Goal: Information Seeking & Learning: Understand process/instructions

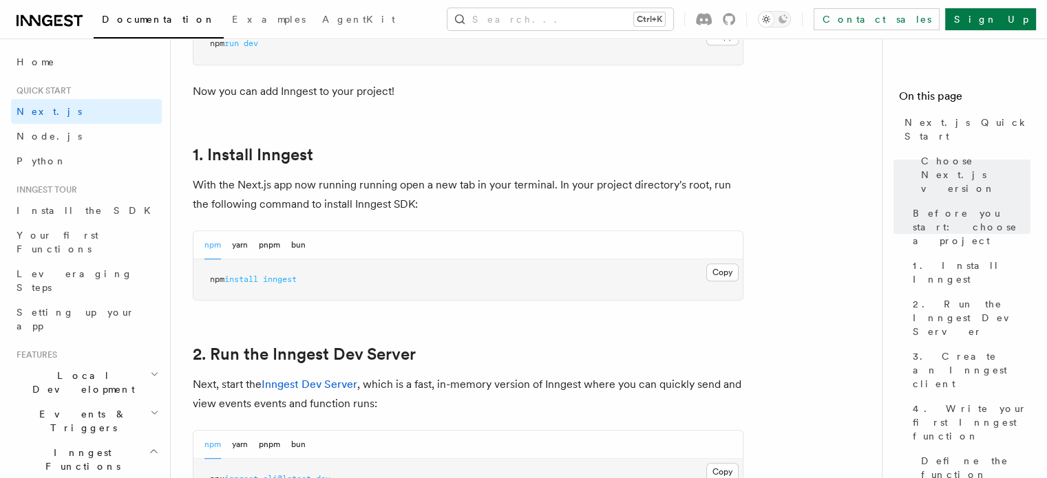
scroll to position [757, 0]
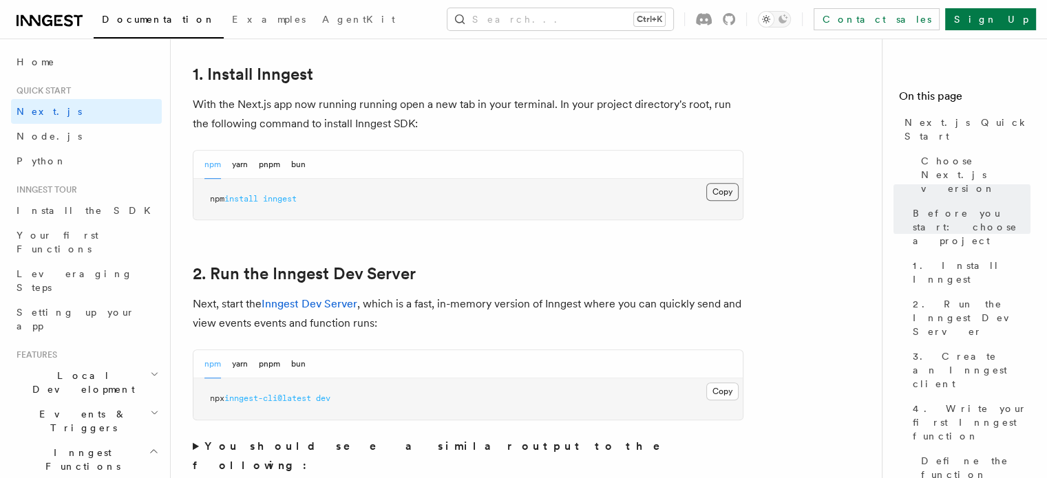
click at [716, 190] on button "Copy Copied" at bounding box center [722, 192] width 32 height 18
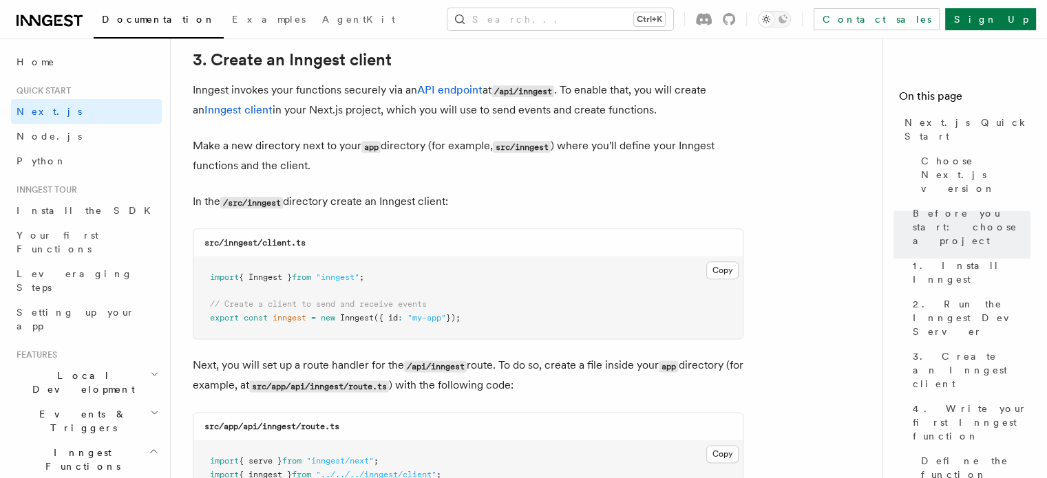
scroll to position [1652, 0]
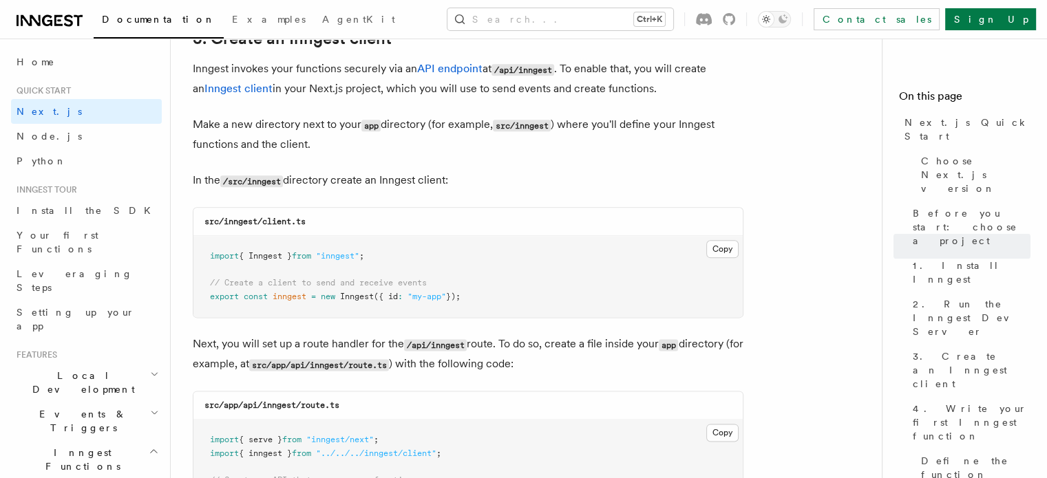
drag, startPoint x: 212, startPoint y: 277, endPoint x: 478, endPoint y: 302, distance: 266.8
click at [478, 302] on pre "import { Inngest } from "inngest" ; // Create a client to send and receive even…" at bounding box center [467, 276] width 549 height 81
copy code "// Create a client to send and receive events export const inngest = new Innges…"
click at [503, 280] on pre "import { Inngest } from "inngest" ; // Create a client to send and receive even…" at bounding box center [467, 276] width 549 height 81
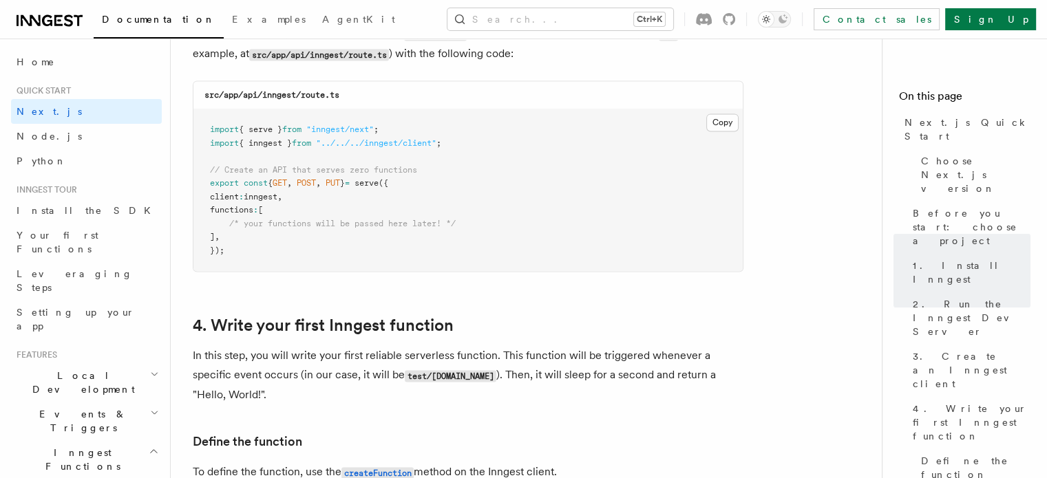
scroll to position [1996, 0]
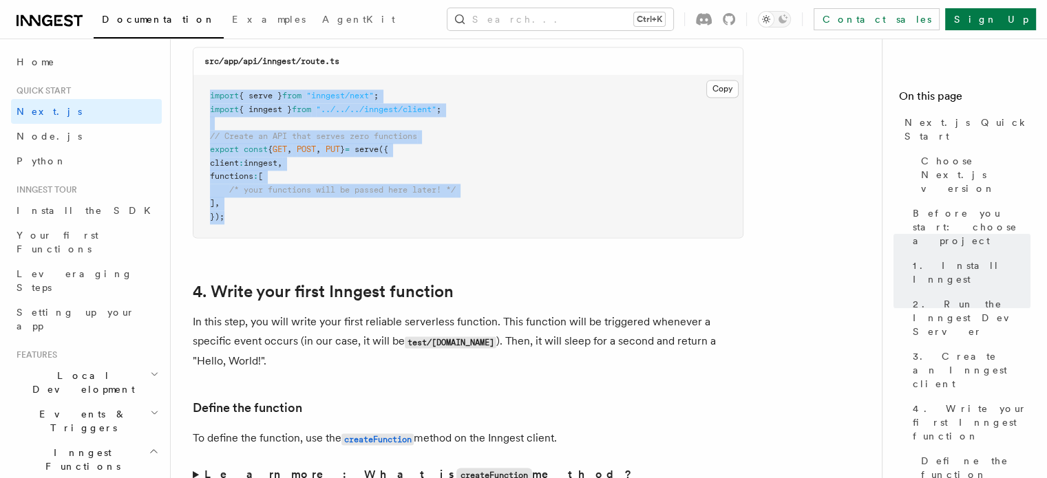
drag, startPoint x: 209, startPoint y: 92, endPoint x: 241, endPoint y: 196, distance: 109.3
click at [248, 220] on pre "import { serve } from "inngest/next" ; import { inngest } from "../../../innges…" at bounding box center [467, 157] width 549 height 162
copy code "import { serve } from "inngest/next" ; import { inngest } from "../../../innges…"
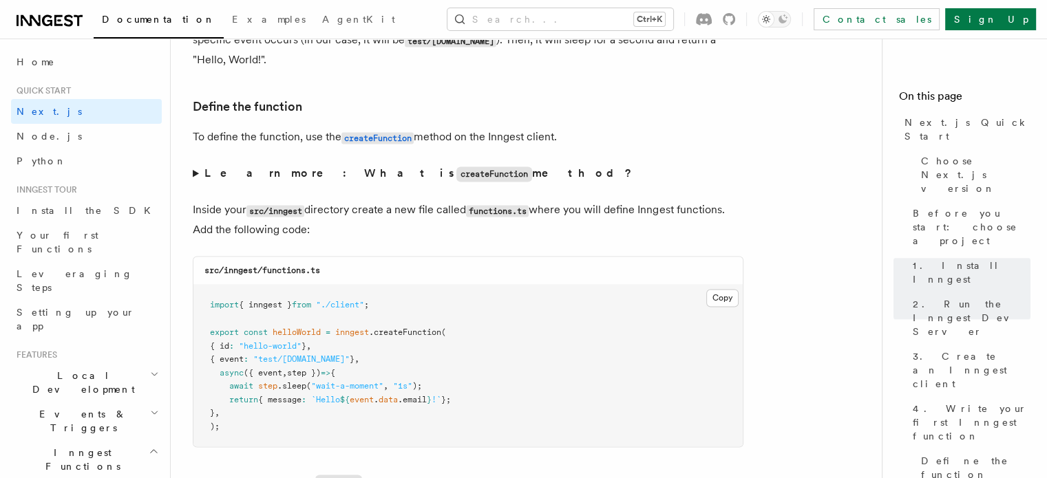
scroll to position [2409, 0]
